Goal: Complete application form

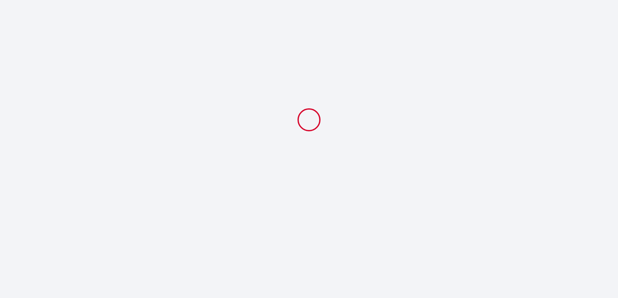
select select
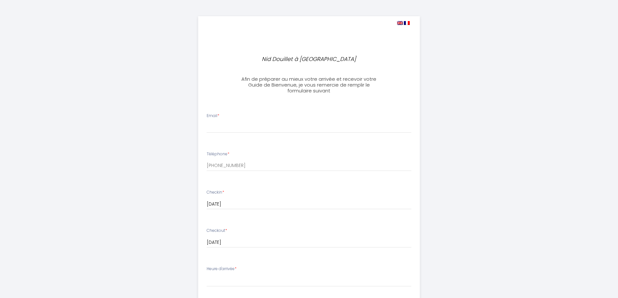
click at [232, 115] on div "Email *" at bounding box center [308, 123] width 213 height 20
click at [227, 115] on div "Email *" at bounding box center [308, 123] width 213 height 20
click at [227, 114] on div "Email *" at bounding box center [308, 123] width 213 height 20
click at [225, 114] on div "Email *" at bounding box center [308, 123] width 213 height 20
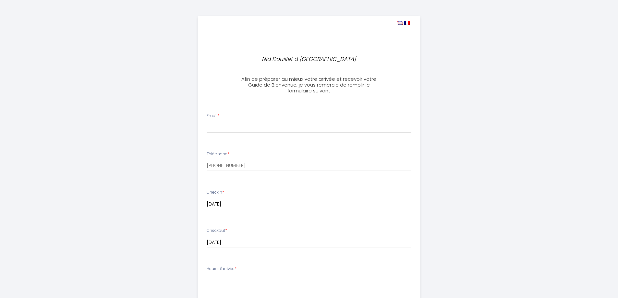
drag, startPoint x: 226, startPoint y: 113, endPoint x: 224, endPoint y: 118, distance: 5.7
click at [224, 118] on div "Email *" at bounding box center [308, 123] width 213 height 20
click at [218, 115] on span "*" at bounding box center [218, 116] width 2 height 6
click at [218, 121] on input "Email *" at bounding box center [309, 127] width 205 height 12
click at [217, 115] on label "Email *" at bounding box center [213, 116] width 13 height 6
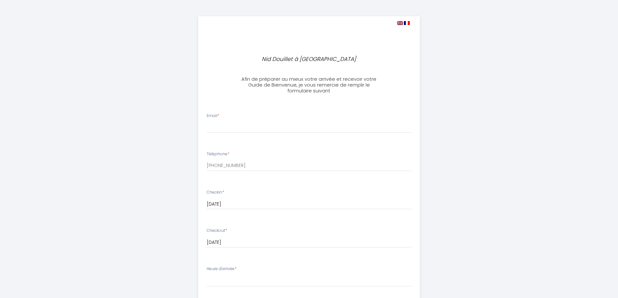
click at [217, 121] on input "Email *" at bounding box center [309, 127] width 205 height 12
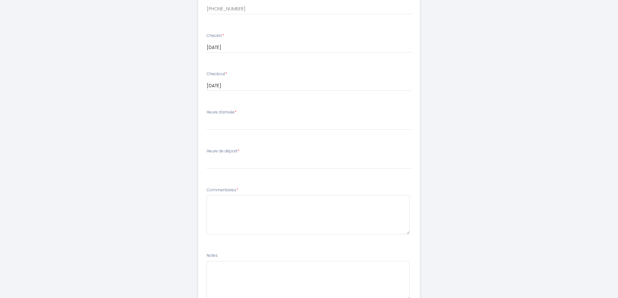
scroll to position [52, 0]
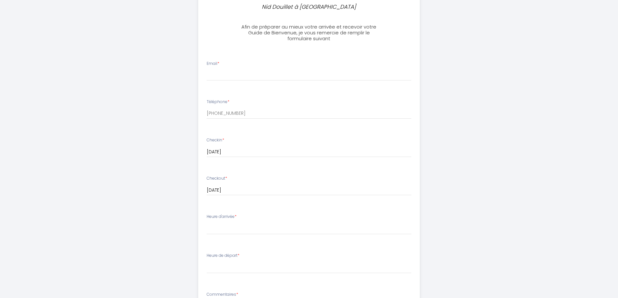
click at [228, 60] on li "Email *" at bounding box center [308, 74] width 221 height 34
click at [224, 62] on div "Email *" at bounding box center [308, 71] width 213 height 20
click at [225, 62] on div "Email *" at bounding box center [308, 71] width 213 height 20
click at [225, 61] on div "Email *" at bounding box center [308, 71] width 213 height 20
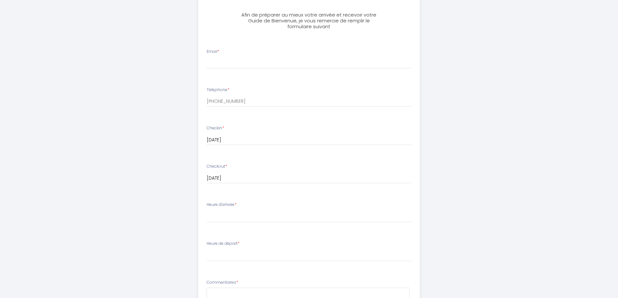
scroll to position [0, 0]
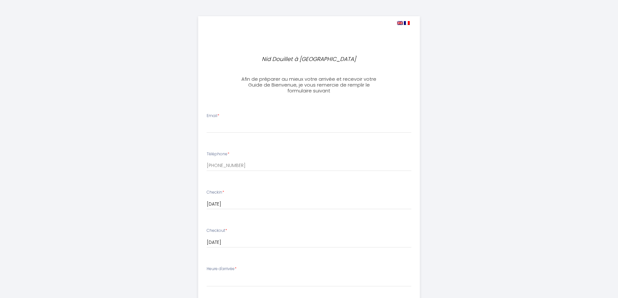
click at [224, 114] on div "Email *" at bounding box center [308, 123] width 213 height 20
click at [225, 113] on div "Email *" at bounding box center [308, 123] width 213 height 20
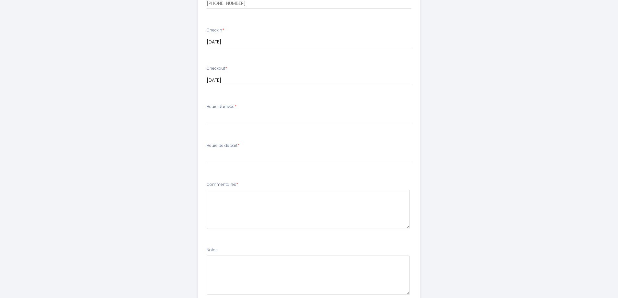
scroll to position [214, 0]
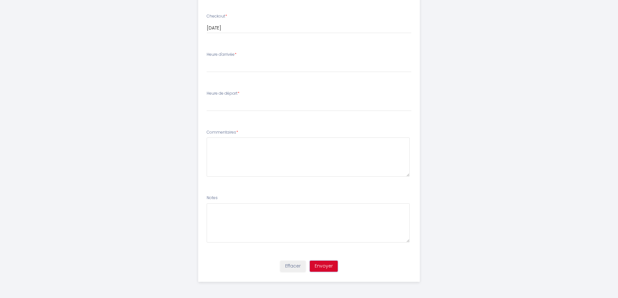
click at [323, 267] on button "Envoyer" at bounding box center [324, 266] width 28 height 11
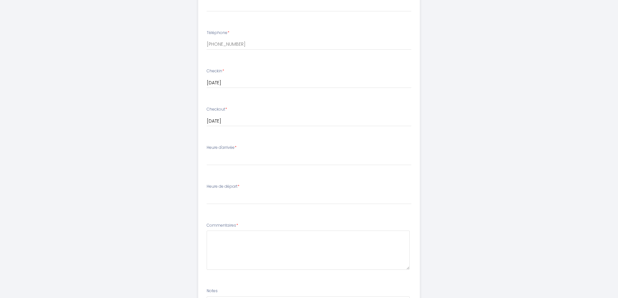
click at [273, 23] on ul "Email * Téléphone * [PHONE_NUMBER] Checkin * [DATE] < [DATE] > Dim Lun Mar Mer …" at bounding box center [308, 167] width 229 height 366
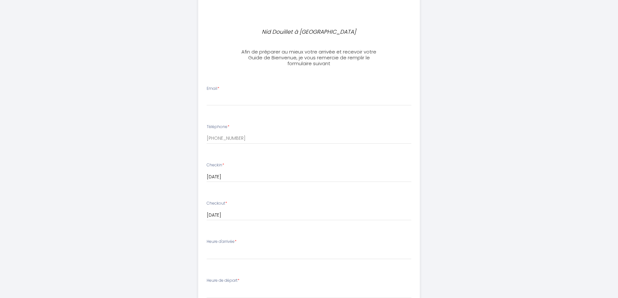
scroll to position [24, 0]
click at [228, 94] on div "Email *" at bounding box center [308, 99] width 213 height 20
click at [228, 95] on div "Email *" at bounding box center [308, 99] width 213 height 20
drag, startPoint x: 304, startPoint y: 70, endPoint x: 288, endPoint y: 76, distance: 16.9
click at [301, 73] on div "Email * Téléphone * [PHONE_NUMBER] Checkin * [DATE] < [DATE] > Dim Lun Mar Mer …" at bounding box center [308, 258] width 229 height 377
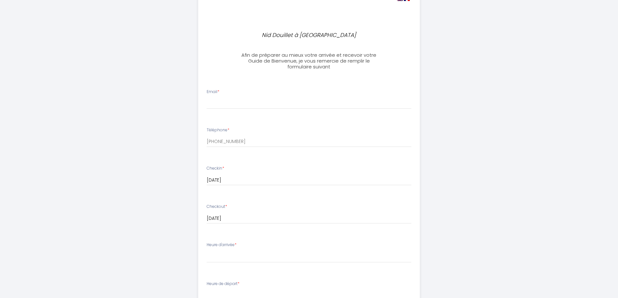
click at [209, 91] on label "Email *" at bounding box center [213, 92] width 13 height 6
click at [209, 97] on input "Email *" at bounding box center [309, 103] width 205 height 12
click at [208, 91] on label "Email *" at bounding box center [213, 92] width 13 height 6
click at [208, 97] on input "Email *" at bounding box center [309, 103] width 205 height 12
click at [223, 92] on div "Email *" at bounding box center [308, 99] width 213 height 20
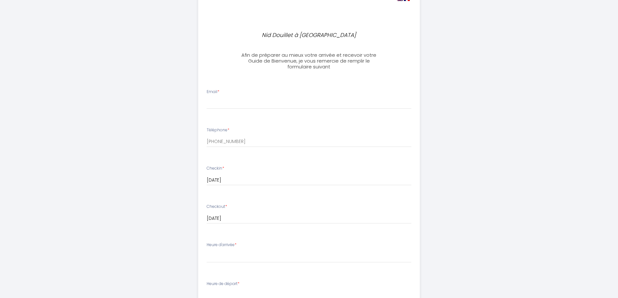
click at [223, 91] on div "Email *" at bounding box center [308, 99] width 213 height 20
click at [224, 137] on input "[PHONE_NUMBER]" at bounding box center [309, 142] width 205 height 12
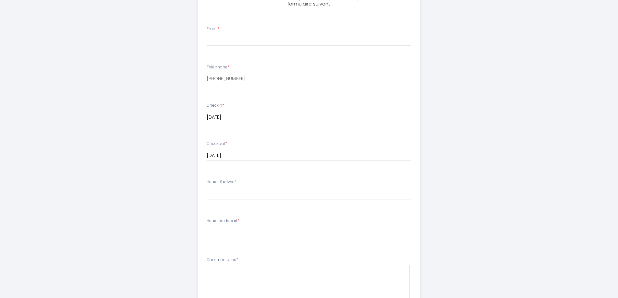
scroll to position [186, 0]
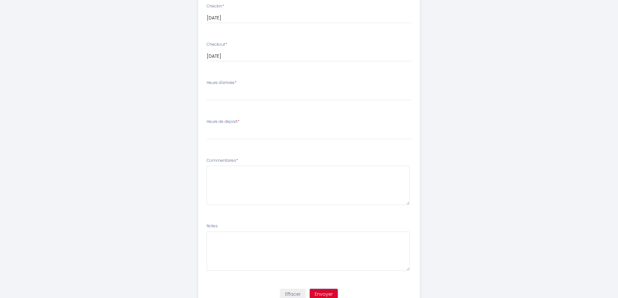
click at [321, 293] on button "Envoyer" at bounding box center [324, 294] width 28 height 11
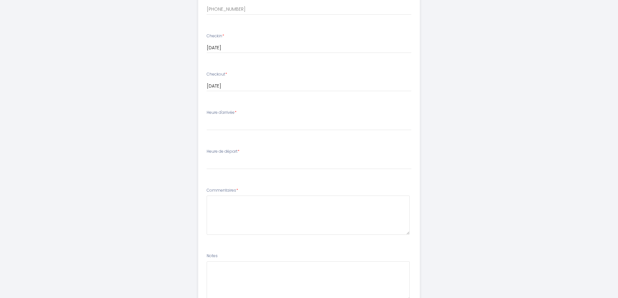
scroll to position [214, 0]
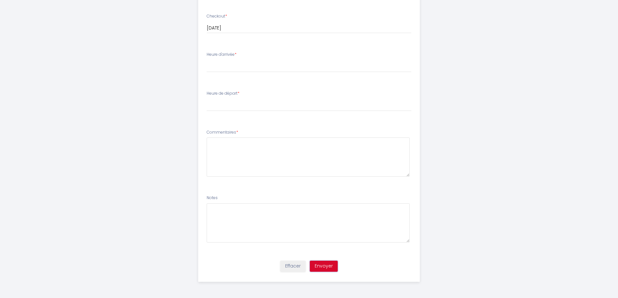
click at [320, 265] on button "Envoyer" at bounding box center [324, 266] width 28 height 11
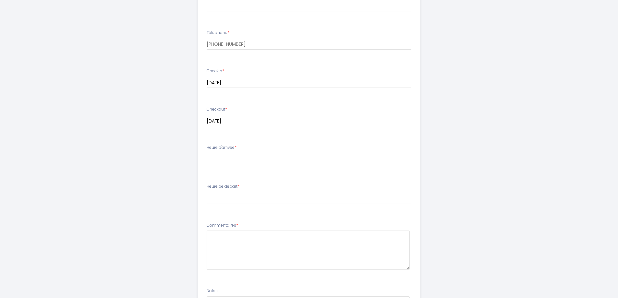
click at [278, 19] on li "Email *" at bounding box center [308, 5] width 221 height 34
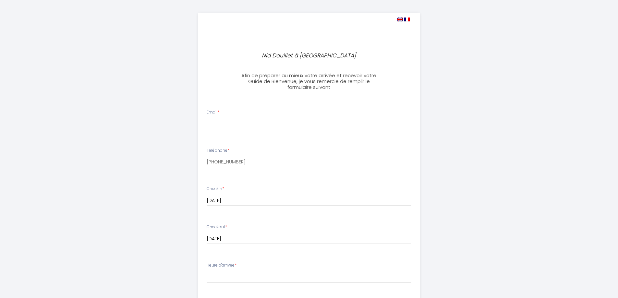
scroll to position [0, 0]
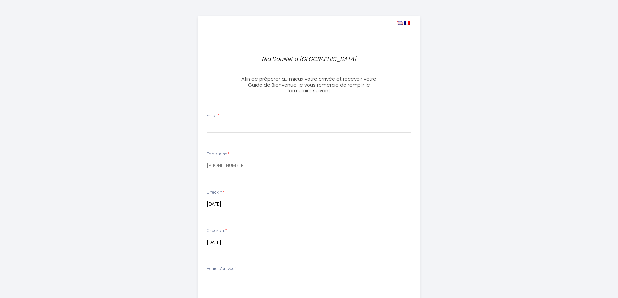
click at [211, 114] on label "Email *" at bounding box center [213, 116] width 13 height 6
click at [211, 121] on input "Email *" at bounding box center [309, 127] width 205 height 12
click at [211, 114] on label "Email *" at bounding box center [213, 116] width 13 height 6
click at [211, 121] on input "Email *" at bounding box center [309, 127] width 205 height 12
click at [212, 125] on input "Email *" at bounding box center [309, 127] width 205 height 12
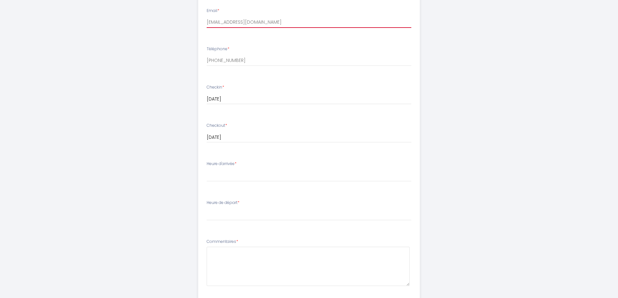
scroll to position [162, 0]
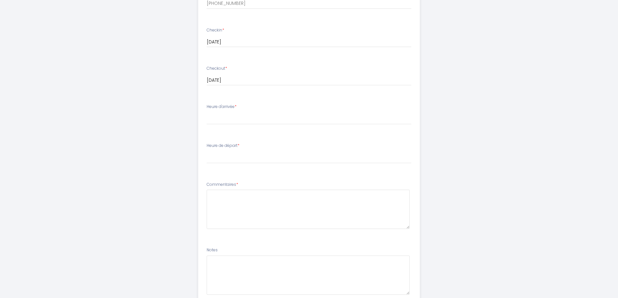
type input "[EMAIL_ADDRESS][DOMAIN_NAME]"
click at [242, 106] on div "Heure d'arrivée * 15:00 15:30 16:00 16:30 17:00 17:30 18:00 18:30 19:00 19:30 2…" at bounding box center [309, 114] width 205 height 21
click at [221, 107] on label "Heure d'arrivée *" at bounding box center [222, 107] width 30 height 6
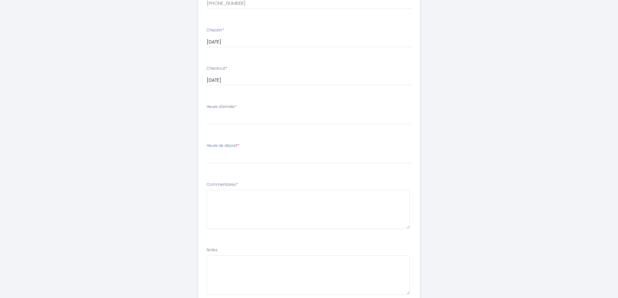
click at [221, 107] on label "Heure d'arrivée *" at bounding box center [222, 107] width 30 height 6
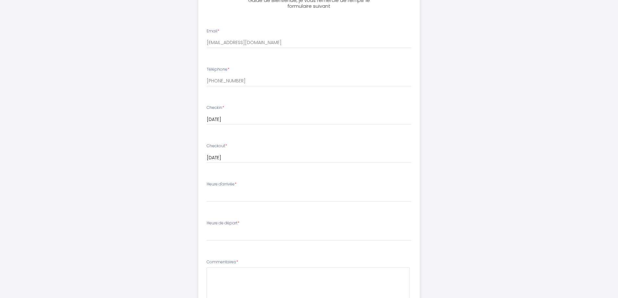
scroll to position [214, 0]
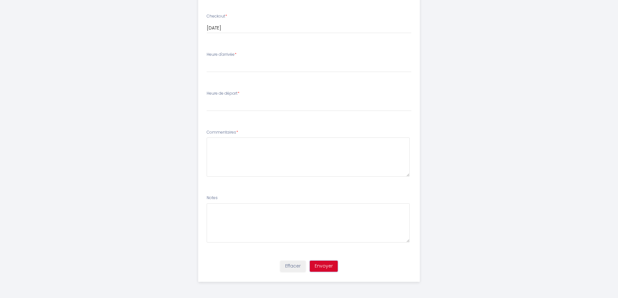
click at [321, 264] on button "Envoyer" at bounding box center [324, 266] width 28 height 11
click at [239, 93] on label "Heure de départ *" at bounding box center [223, 93] width 33 height 6
click at [211, 92] on label "Heure de départ *" at bounding box center [223, 93] width 33 height 6
click at [212, 91] on label "Heure de départ *" at bounding box center [223, 93] width 33 height 6
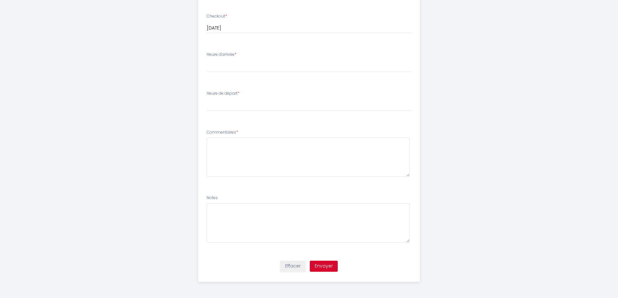
click at [206, 51] on li "Heure d'arrivée * 15:00 15:30 16:00 16:30 17:00 17:30 18:00 18:30 19:00 19:30 2…" at bounding box center [308, 65] width 221 height 35
click at [218, 52] on label "Heure d'arrivée *" at bounding box center [222, 55] width 30 height 6
click at [226, 54] on label "Heure d'arrivée *" at bounding box center [222, 55] width 30 height 6
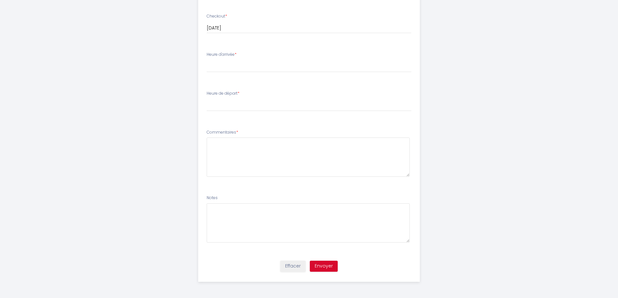
click at [206, 53] on li "Heure d'arrivée * 15:00 15:30 16:00 16:30 17:00 17:30 18:00 18:30 19:00 19:30 2…" at bounding box center [308, 65] width 221 height 35
click at [205, 54] on li "Heure d'arrivée * 15:00 15:30 16:00 16:30 17:00 17:30 18:00 18:30 19:00 19:30 2…" at bounding box center [308, 65] width 221 height 35
click at [230, 54] on label "Heure d'arrivée *" at bounding box center [222, 55] width 30 height 6
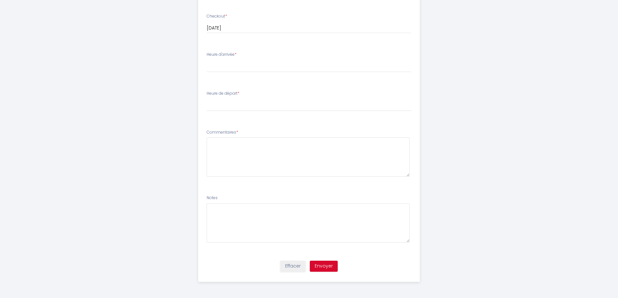
click at [235, 56] on label "Heure d'arrivée *" at bounding box center [222, 55] width 30 height 6
click at [230, 51] on li "Heure d'arrivée * 15:00 15:30 16:00 16:30 17:00 17:30 18:00 18:30 19:00 19:30 2…" at bounding box center [308, 65] width 221 height 35
click at [229, 52] on li "Heure d'arrivée * 15:00 15:30 16:00 16:30 17:00 17:30 18:00 18:30 19:00 19:30 2…" at bounding box center [308, 65] width 221 height 35
click at [243, 54] on div "Heure d'arrivée * 15:00 15:30 16:00 16:30 17:00 17:30 18:00 18:30 19:00 19:30 2…" at bounding box center [309, 62] width 205 height 21
click at [242, 54] on div "Heure d'arrivée * 15:00 15:30 16:00 16:30 17:00 17:30 18:00 18:30 19:00 19:30 2…" at bounding box center [309, 62] width 205 height 21
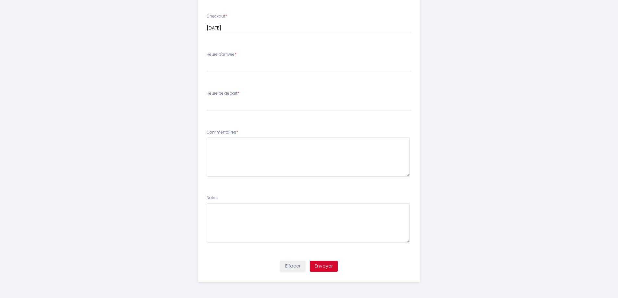
click at [231, 54] on label "Heure d'arrivée *" at bounding box center [222, 55] width 30 height 6
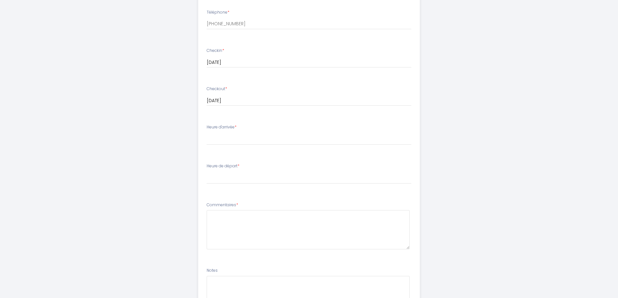
scroll to position [117, 0]
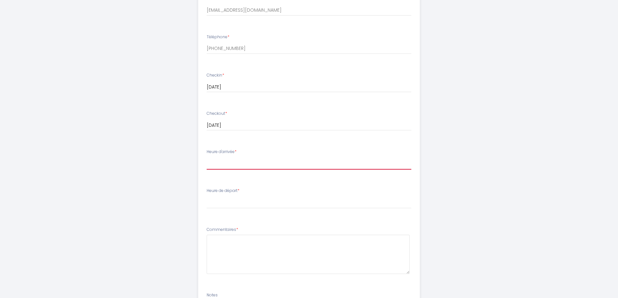
click at [208, 159] on select "15:00 15:30 16:00 16:30 17:00 17:30 18:00 18:30 19:00 19:30 20:00 20:30 21:00" at bounding box center [309, 163] width 205 height 12
select select "18:00"
click at [207, 157] on select "15:00 15:30 16:00 16:30 17:00 17:30 18:00 18:30 19:00 19:30 20:00 20:30 21:00" at bounding box center [309, 163] width 205 height 12
click at [217, 200] on select "00:00 00:30 01:00 01:30 02:00 02:30 03:00 03:30 04:00 04:30 05:00 05:30 06:00 0…" at bounding box center [309, 202] width 205 height 12
select select "09:00"
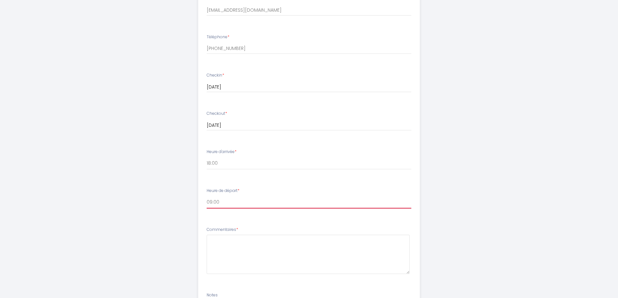
click at [207, 196] on select "00:00 00:30 01:00 01:30 02:00 02:30 03:00 03:30 04:00 04:30 05:00 05:30 06:00 0…" at bounding box center [309, 202] width 205 height 12
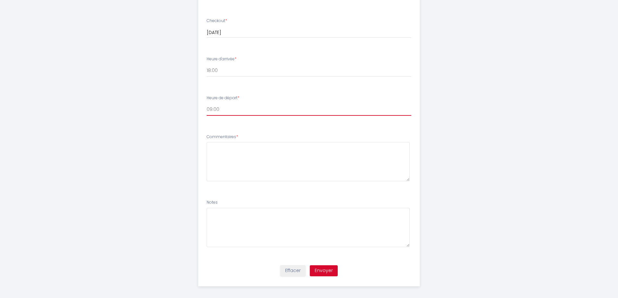
scroll to position [214, 0]
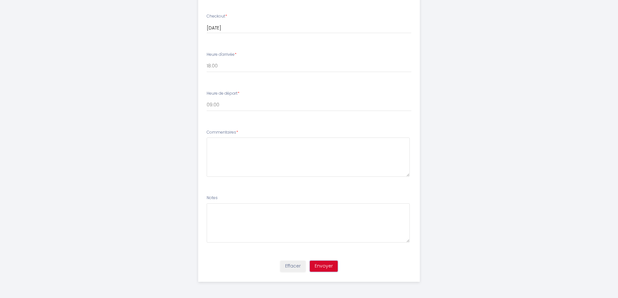
click at [323, 270] on button "Envoyer" at bounding box center [324, 266] width 28 height 11
click at [321, 264] on button "Envoyer" at bounding box center [324, 266] width 28 height 11
click at [219, 148] on textarea at bounding box center [308, 156] width 203 height 39
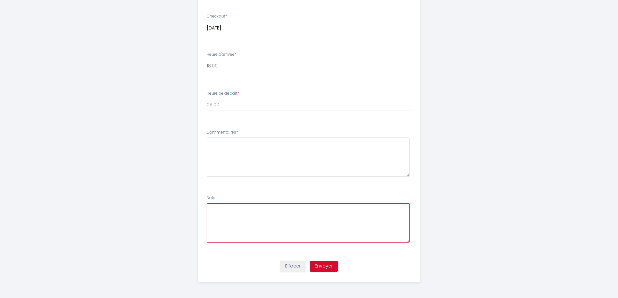
click at [232, 213] on textarea at bounding box center [308, 222] width 203 height 39
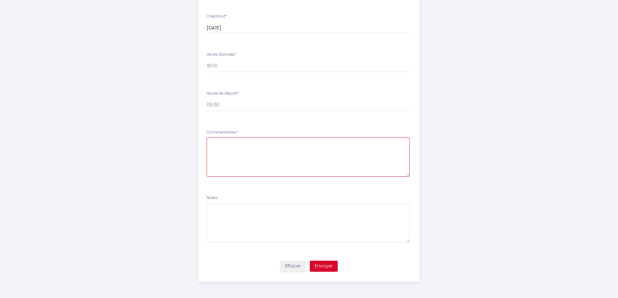
click at [220, 152] on textarea at bounding box center [308, 156] width 203 height 39
click at [211, 143] on textarea "pas se commrntaires" at bounding box center [308, 156] width 203 height 39
click at [222, 143] on textarea "Pas se commrntaires" at bounding box center [308, 156] width 203 height 39
click at [220, 142] on textarea "Pas De commrntaires" at bounding box center [308, 156] width 203 height 39
click at [221, 143] on textarea "Pas se commrntaires" at bounding box center [308, 156] width 203 height 39
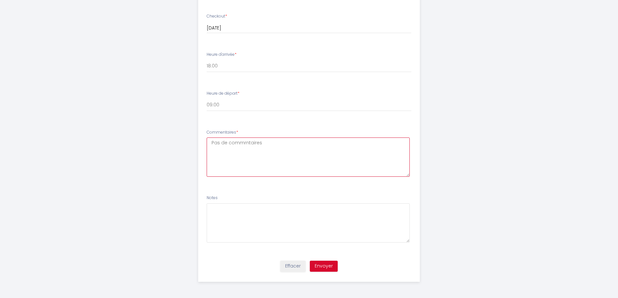
click at [242, 142] on textarea "Pas de commrntaires" at bounding box center [308, 156] width 203 height 39
click at [264, 142] on textarea "Pas de commentaires" at bounding box center [308, 156] width 203 height 39
click at [275, 142] on textarea "Pas de commentaires pour l'ndtant" at bounding box center [308, 156] width 203 height 39
click at [280, 143] on textarea "Pas de commentaires pour li'ndtant" at bounding box center [308, 156] width 203 height 39
type textarea "Pas de commentaires pour li'nstant"
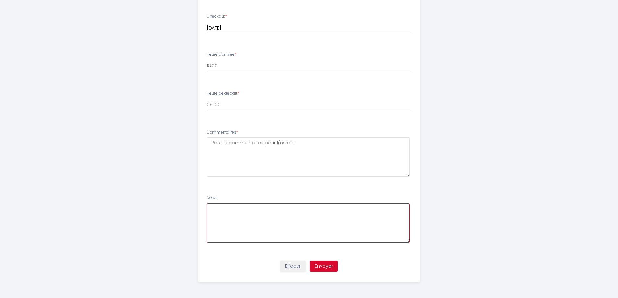
click at [350, 235] on textarea at bounding box center [308, 222] width 203 height 39
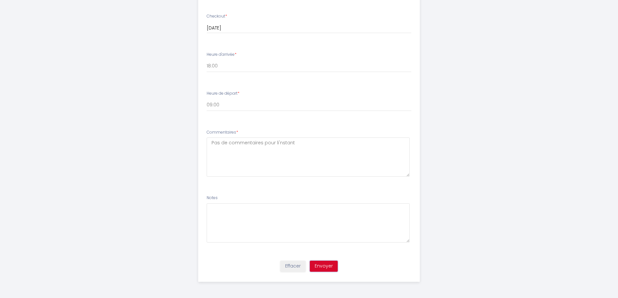
click at [326, 264] on button "Envoyer" at bounding box center [324, 266] width 28 height 11
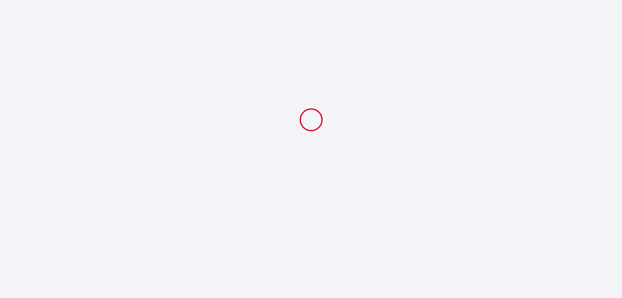
select select "18:00"
select select "09:00"
